Goal: Transaction & Acquisition: Book appointment/travel/reservation

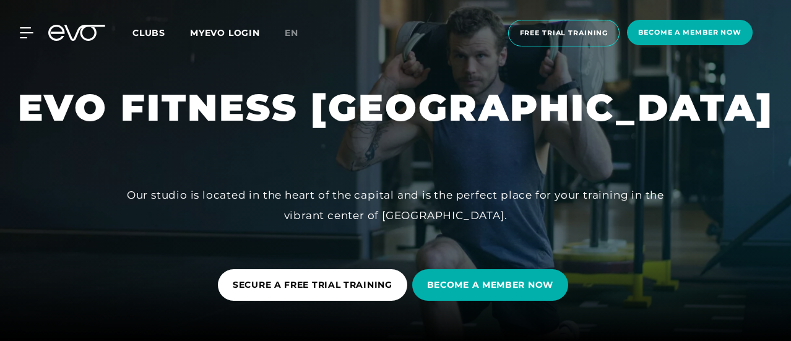
click at [594, 36] on font "Free trial training" at bounding box center [564, 32] width 88 height 9
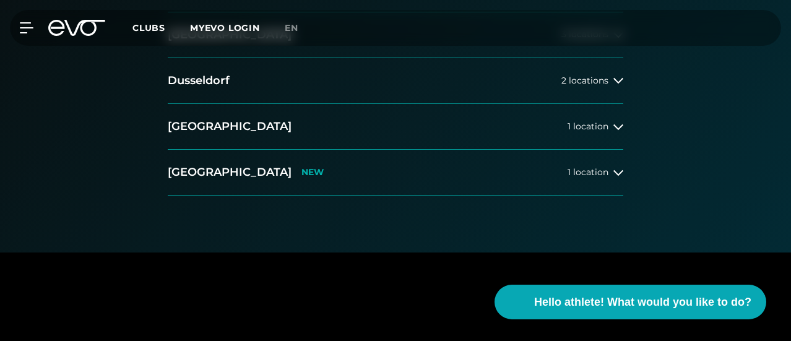
scroll to position [311, 0]
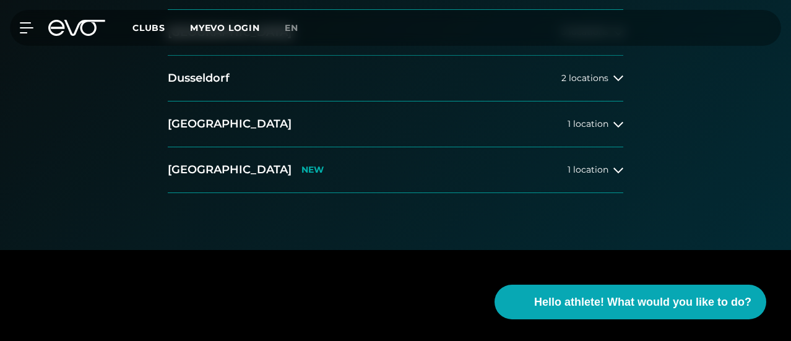
click at [597, 56] on button "[GEOGRAPHIC_DATA] 3 locations" at bounding box center [395, 33] width 455 height 46
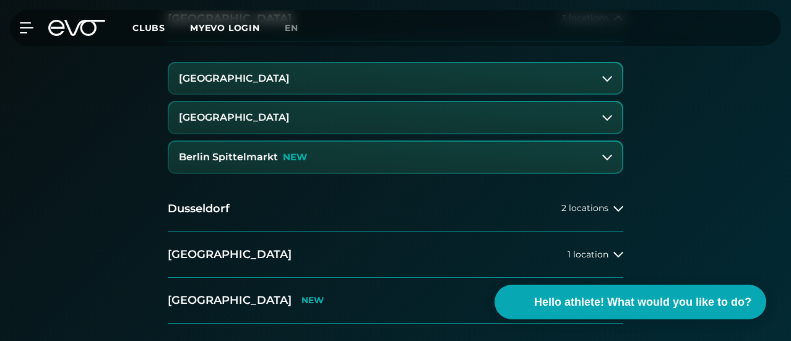
scroll to position [337, 0]
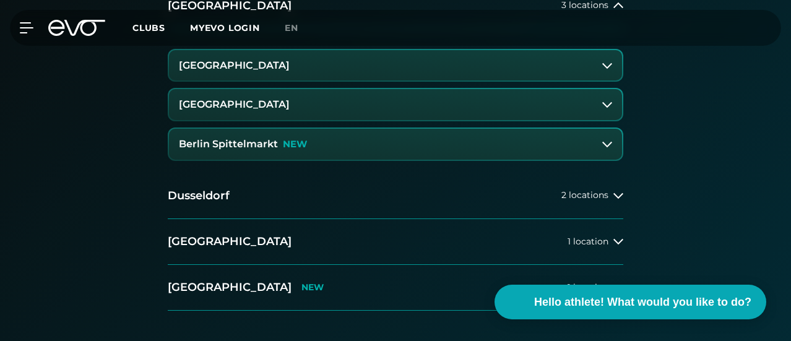
click at [604, 108] on icon at bounding box center [607, 105] width 10 height 6
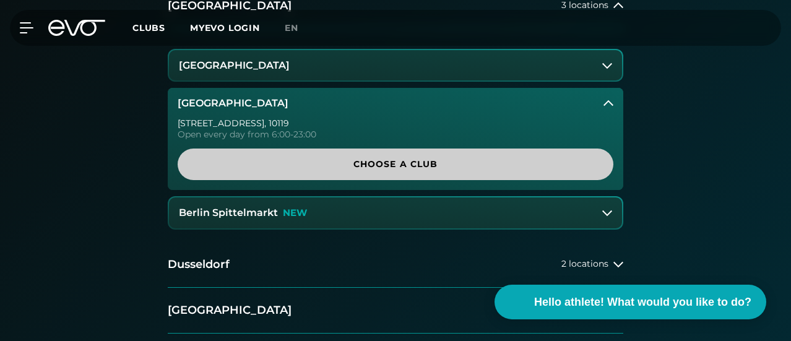
click at [512, 171] on span "Choose a club" at bounding box center [395, 164] width 406 height 13
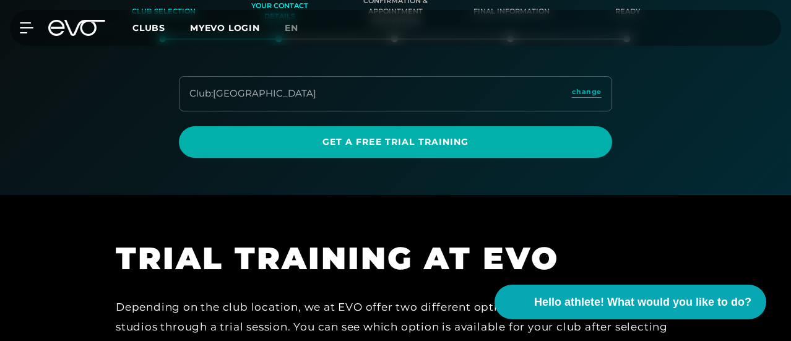
scroll to position [198, 0]
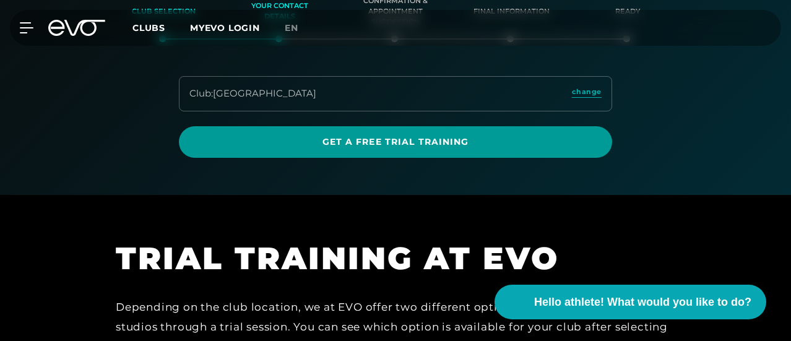
click at [462, 147] on font "Get a free trial training" at bounding box center [395, 141] width 147 height 11
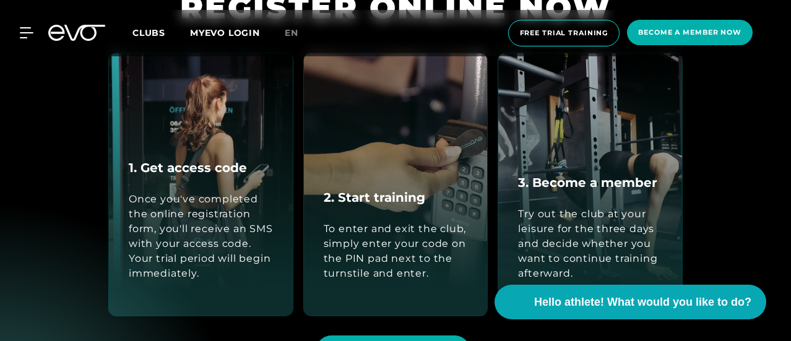
scroll to position [1259, 0]
